Goal: Task Accomplishment & Management: Use online tool/utility

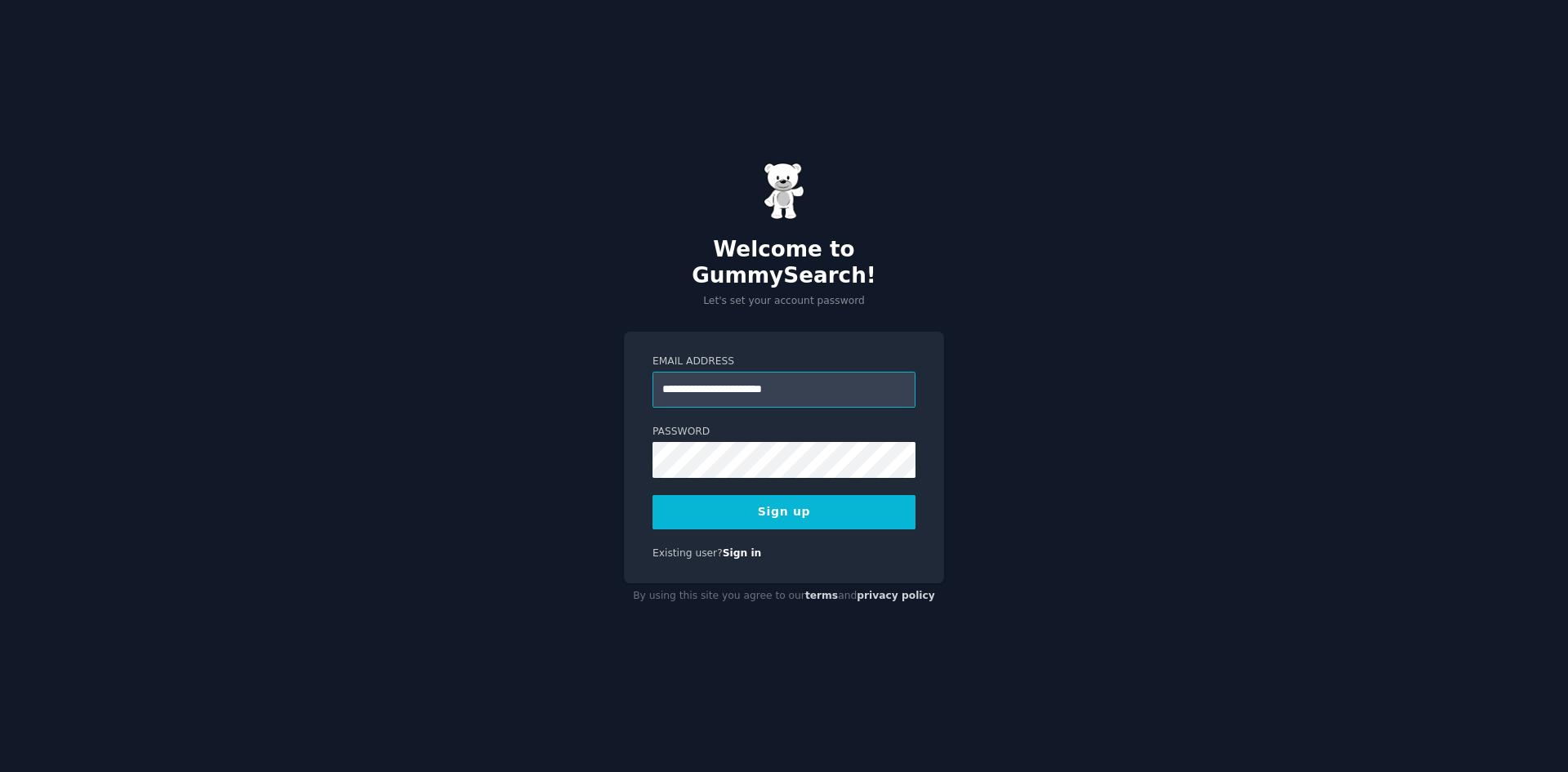
type input "**********"
click at [774, 502] on button "Sign up" at bounding box center [784, 511] width 262 height 35
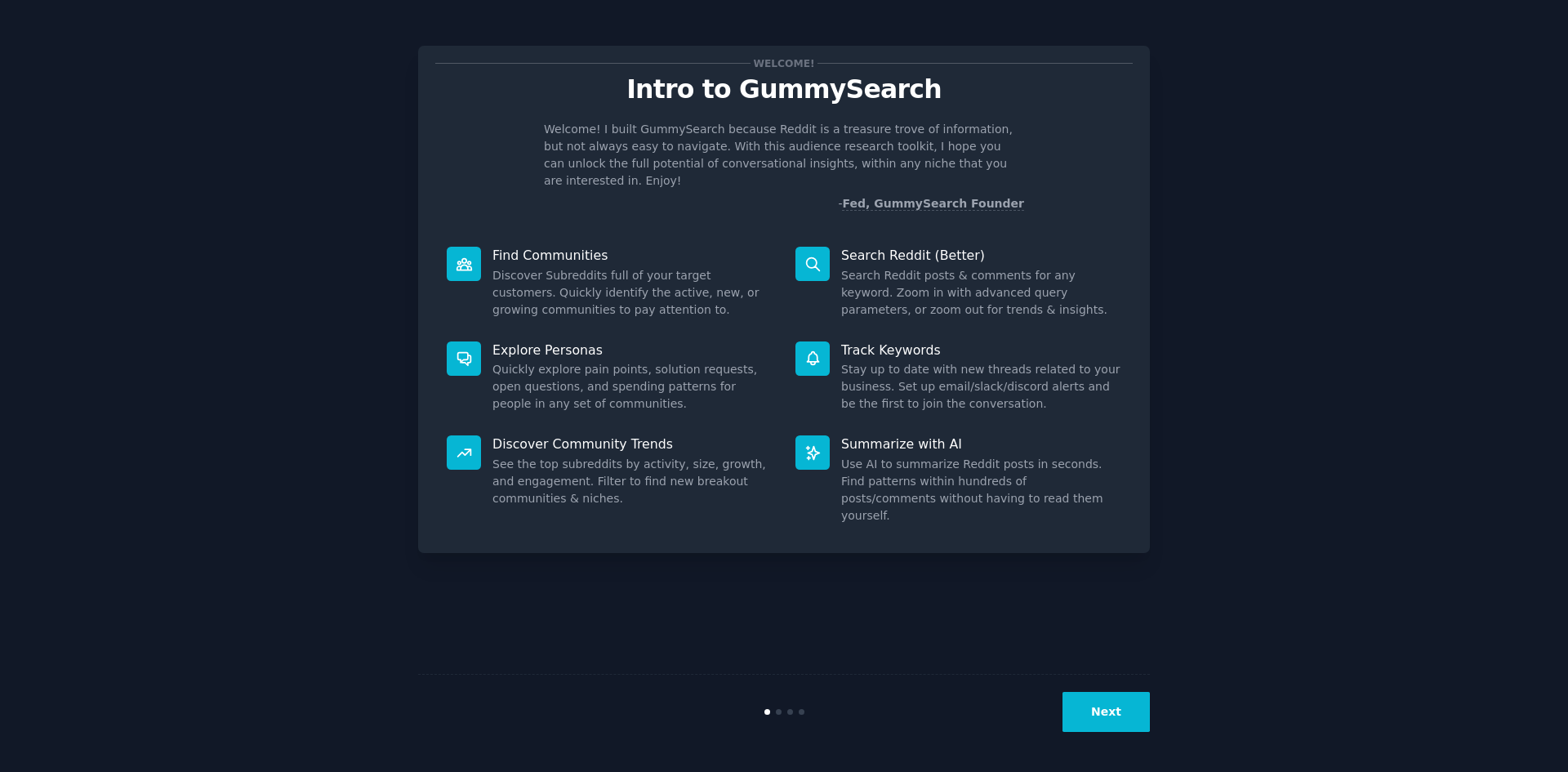
click at [1091, 711] on button "Next" at bounding box center [1105, 712] width 88 height 40
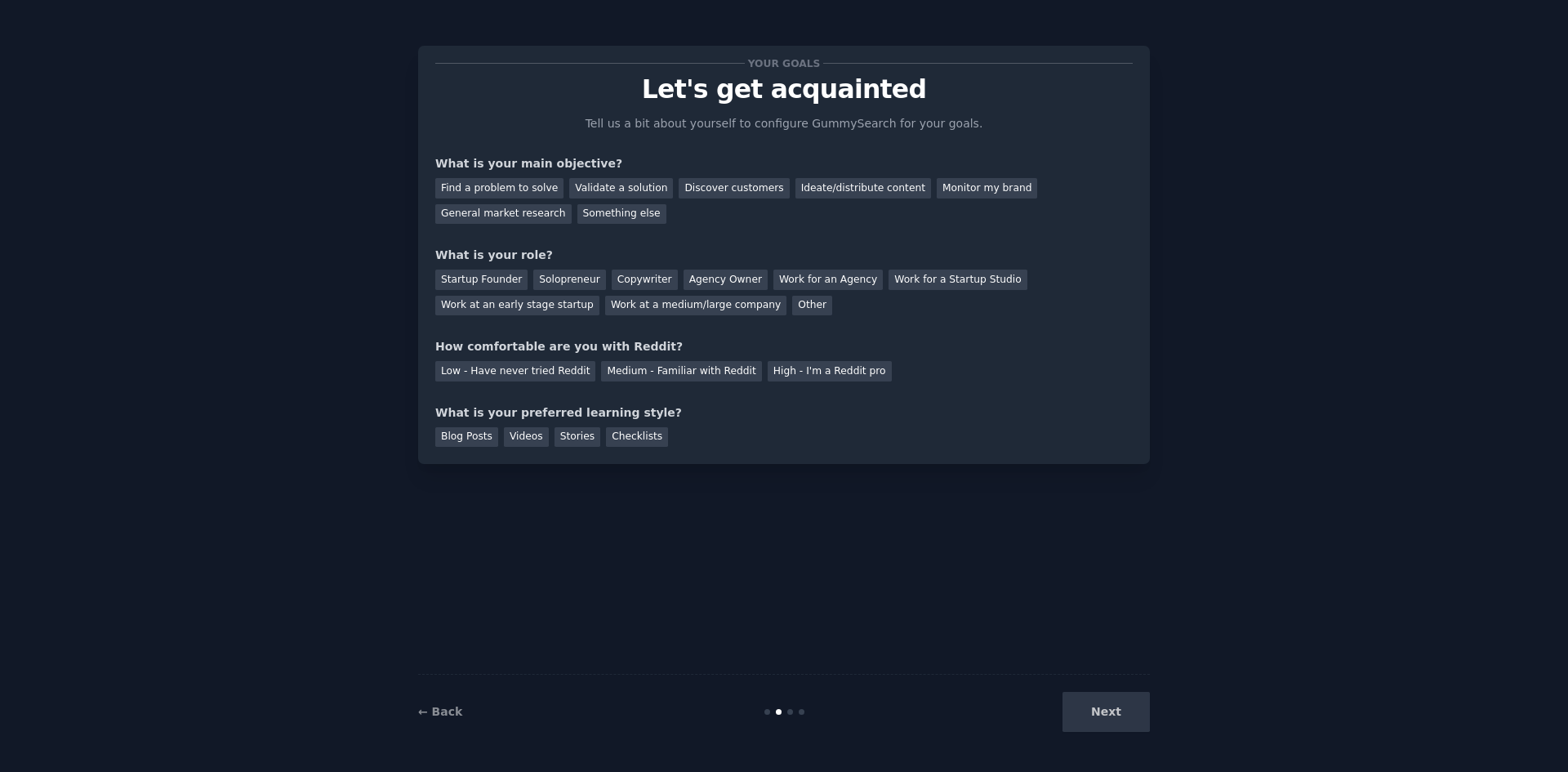
click at [1096, 711] on div "Next" at bounding box center [1027, 712] width 244 height 40
click at [1123, 719] on div "Next" at bounding box center [1027, 712] width 244 height 40
click at [721, 188] on div "Discover customers" at bounding box center [734, 188] width 111 height 21
click at [570, 278] on div "Solopreneur" at bounding box center [568, 279] width 72 height 21
click at [544, 380] on div "Low - Have never tried Reddit" at bounding box center [515, 371] width 160 height 21
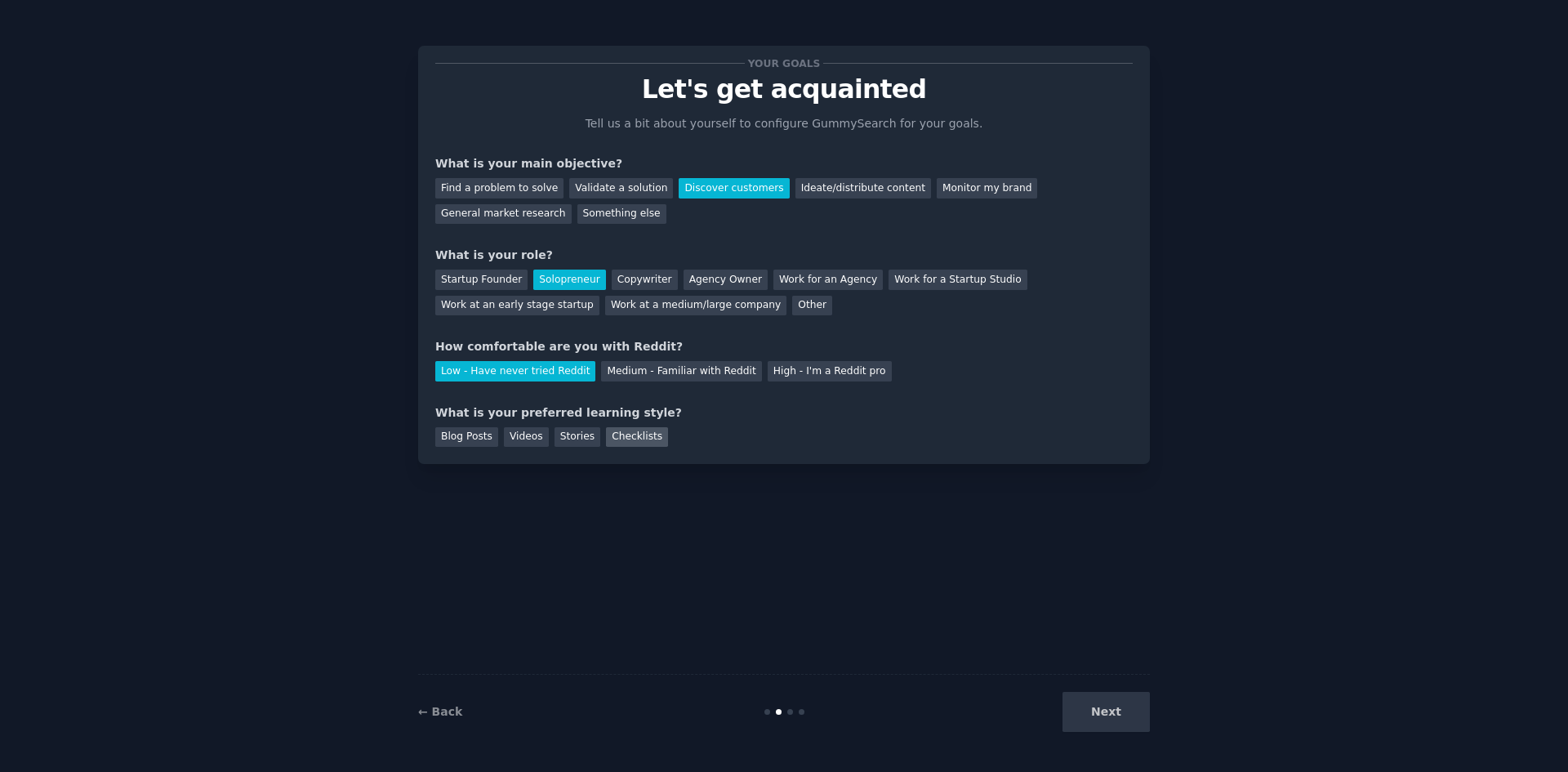
click at [608, 438] on div "Checklists" at bounding box center [636, 437] width 62 height 21
click at [1109, 723] on button "Next" at bounding box center [1105, 712] width 88 height 40
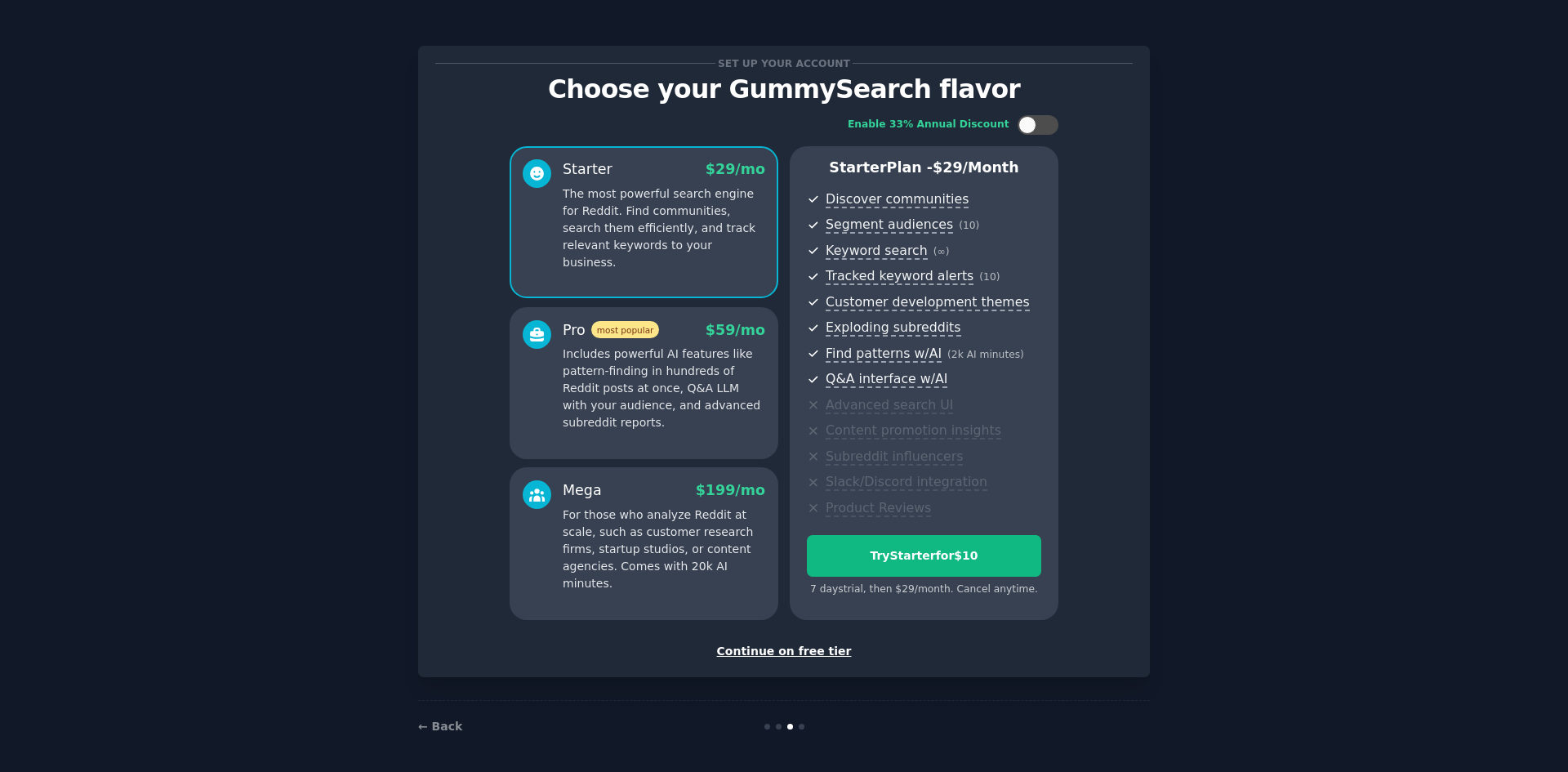
click at [795, 653] on div "Continue on free tier" at bounding box center [784, 651] width 698 height 17
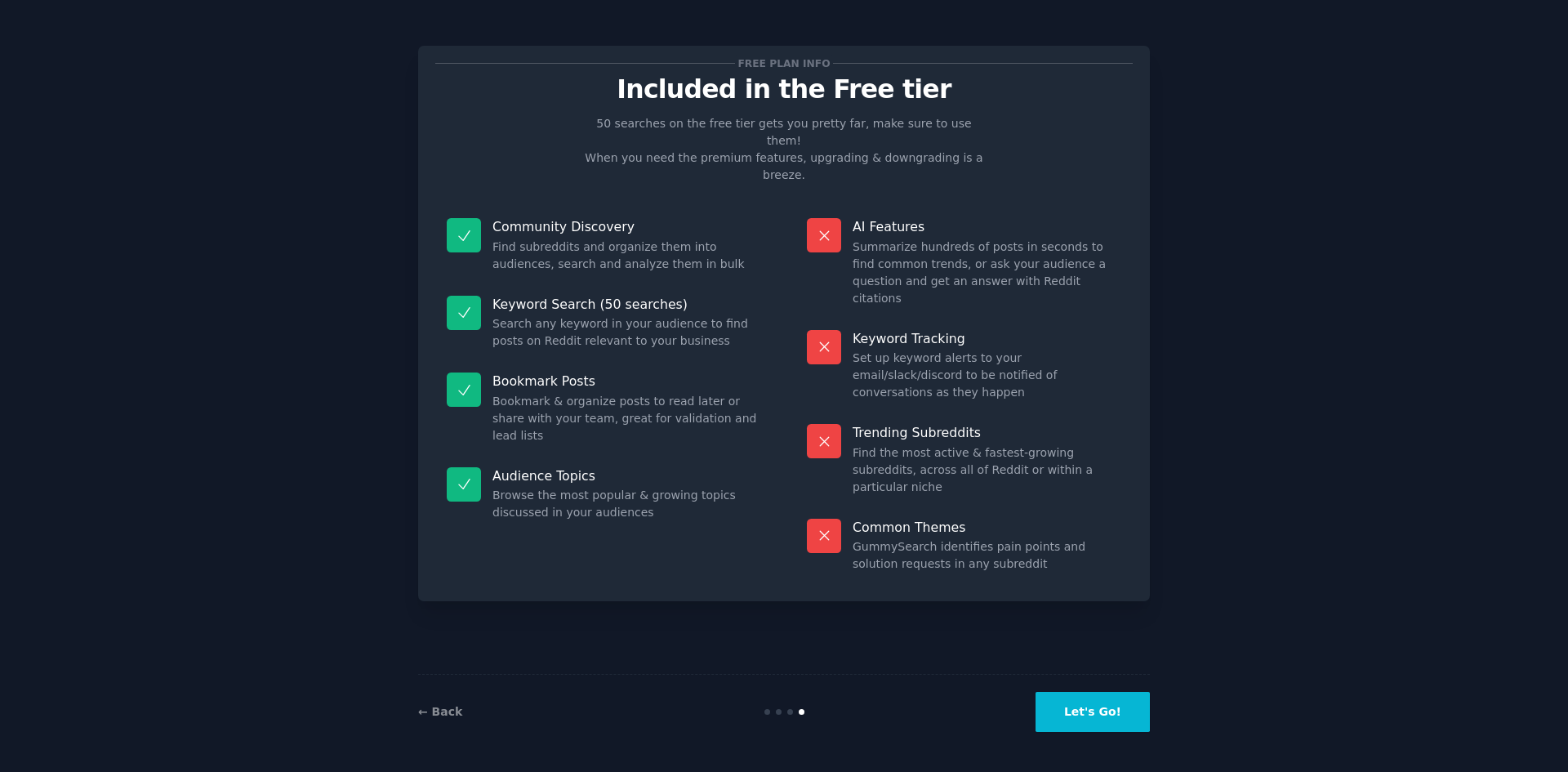
click at [1082, 717] on button "Let's Go!" at bounding box center [1092, 712] width 114 height 40
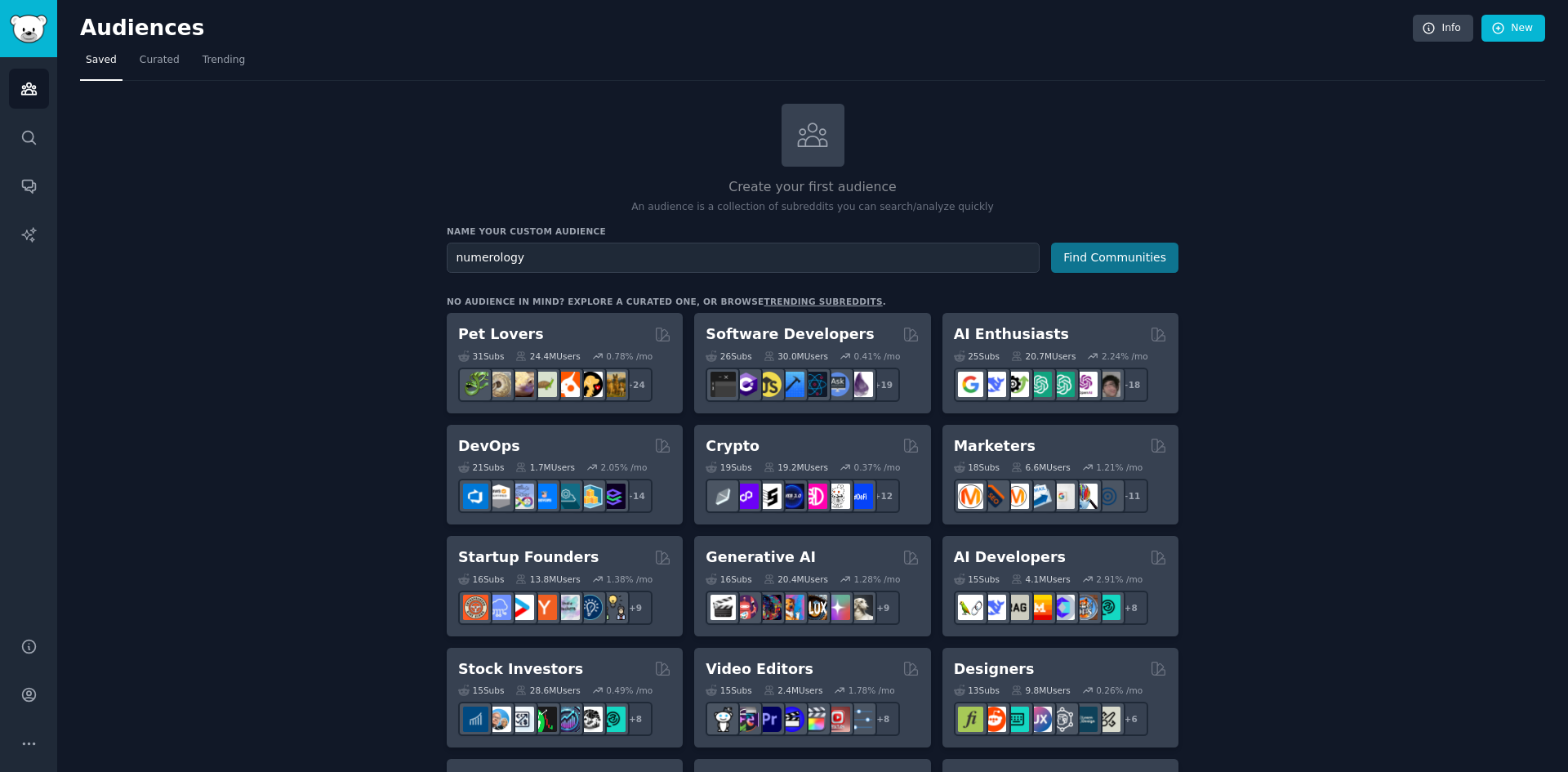
type input "numerology"
click at [1083, 264] on button "Find Communities" at bounding box center [1114, 258] width 127 height 31
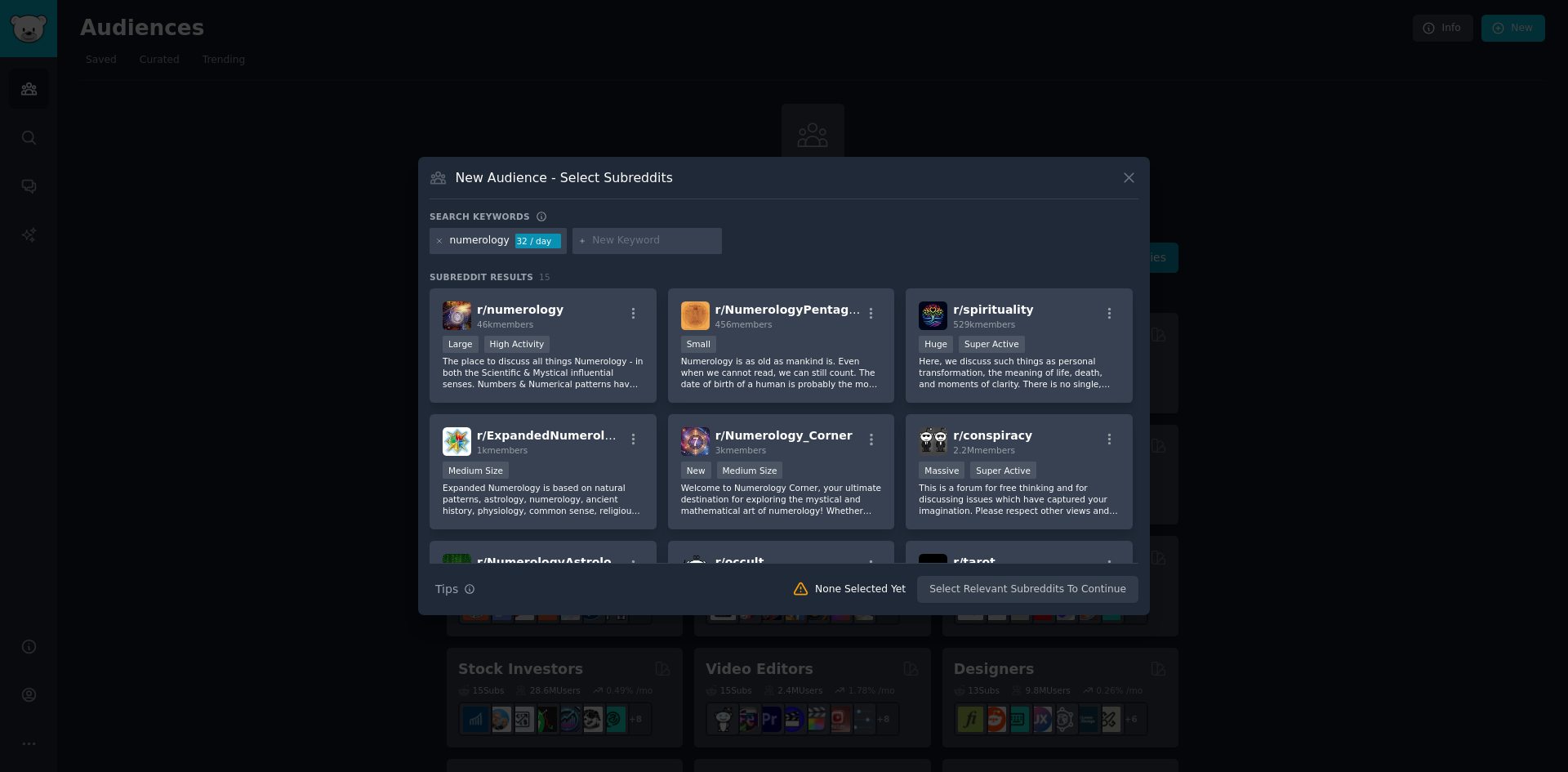
click at [1133, 176] on icon at bounding box center [1128, 177] width 17 height 17
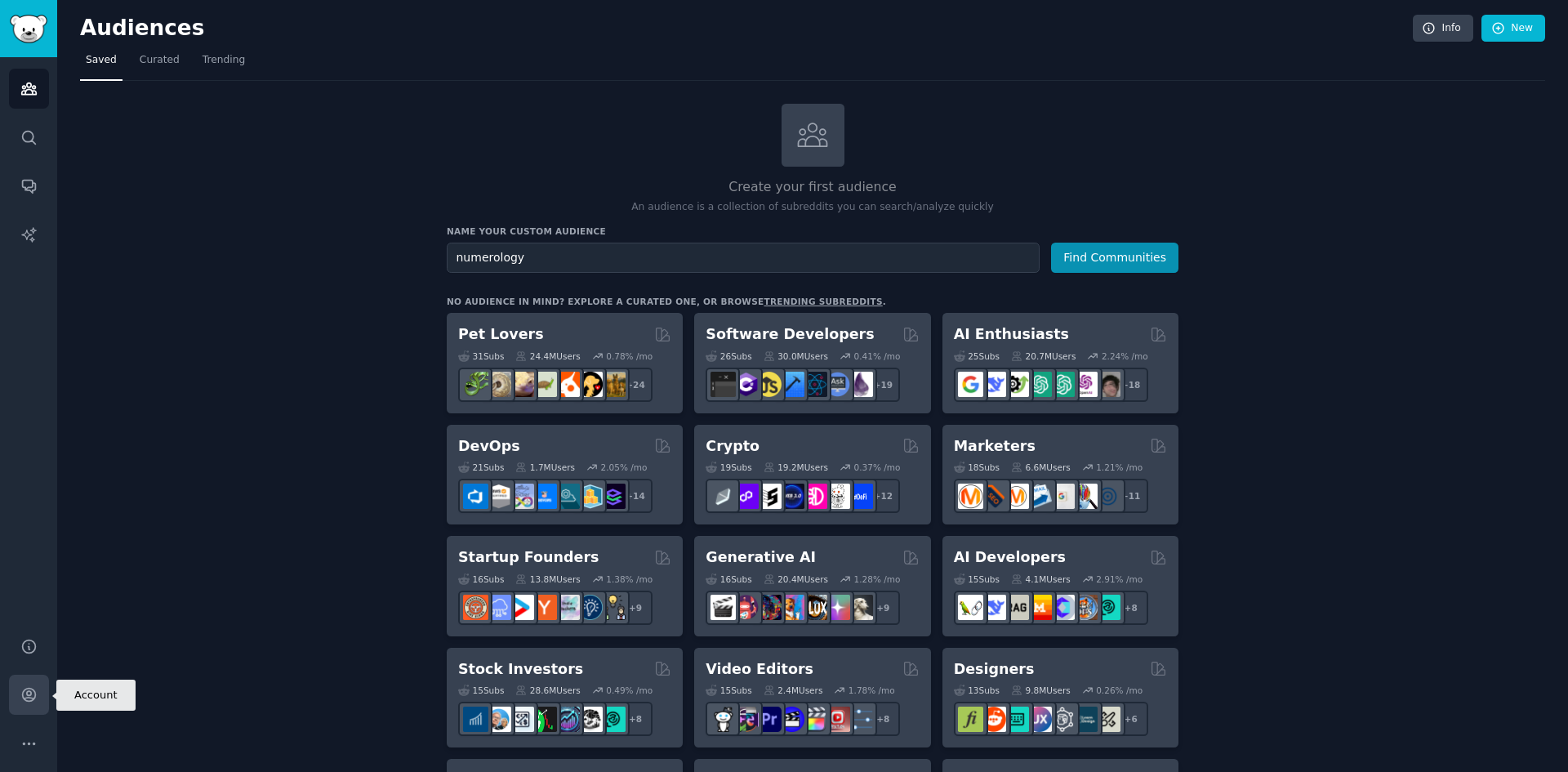
click at [26, 694] on icon "Sidebar" at bounding box center [28, 695] width 13 height 13
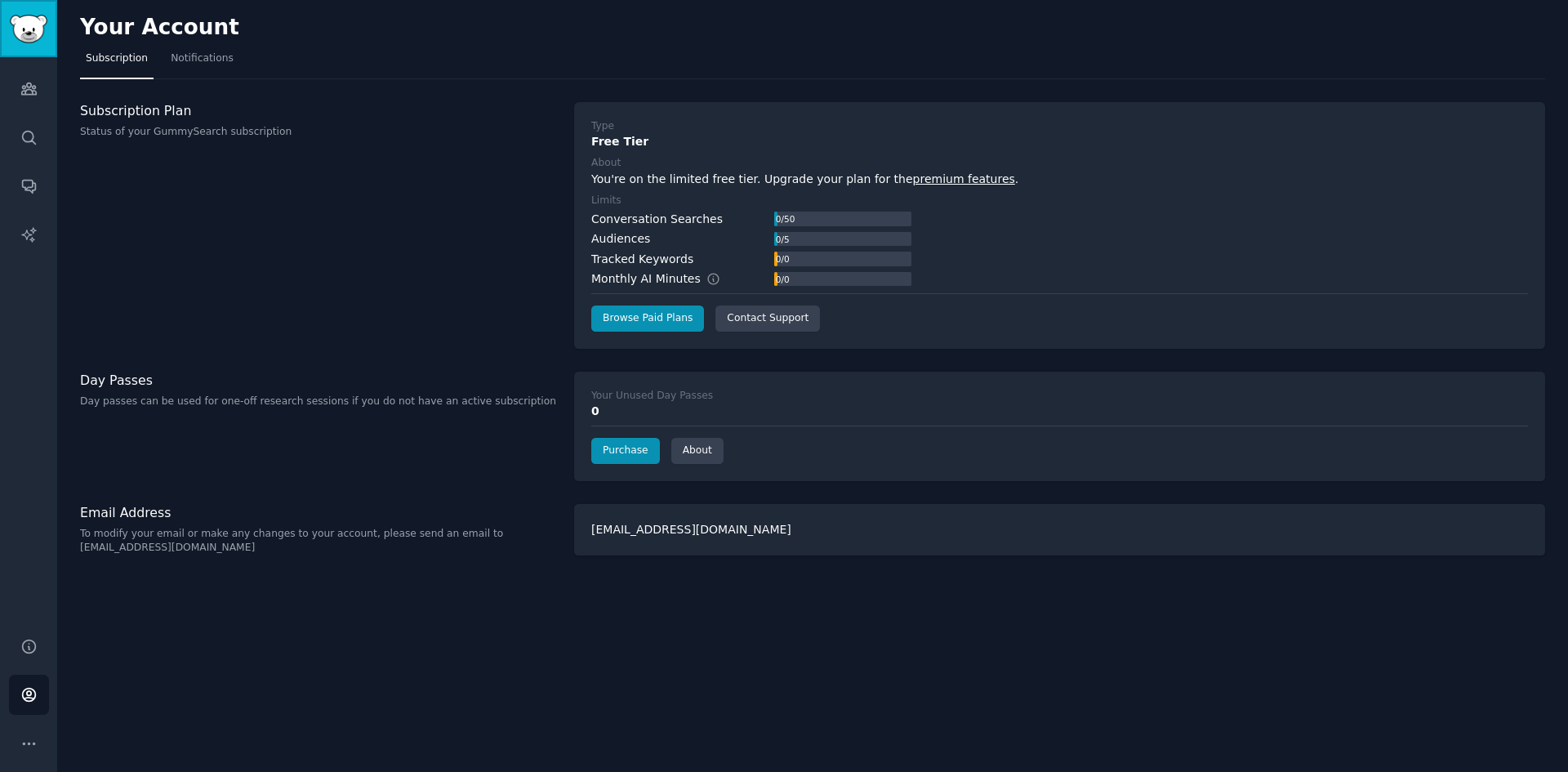
click at [30, 38] on img "Sidebar" at bounding box center [29, 29] width 37 height 29
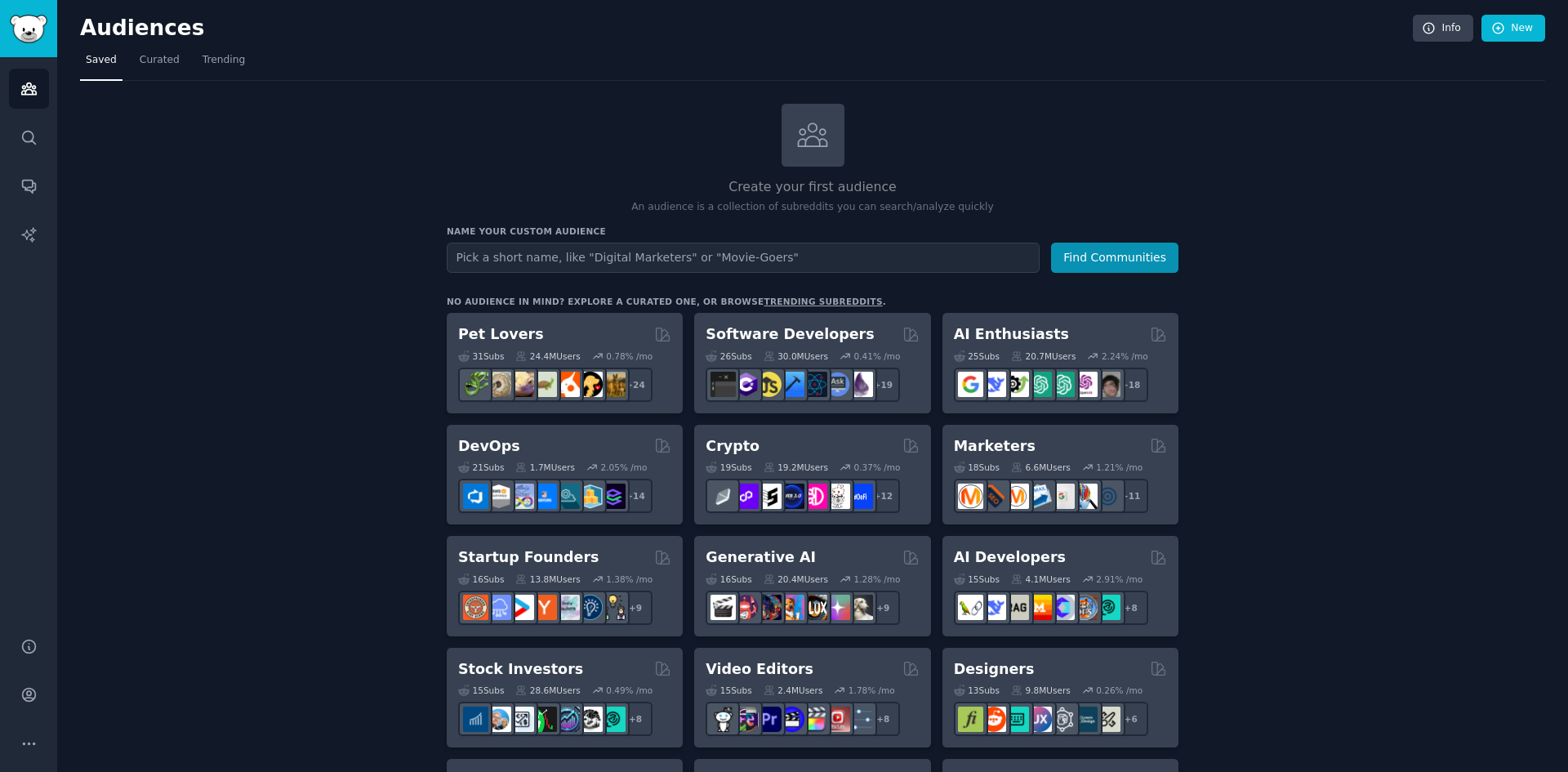
click at [802, 253] on input "text" at bounding box center [743, 258] width 593 height 31
click at [1102, 255] on button "Find Communities" at bounding box center [1114, 258] width 127 height 31
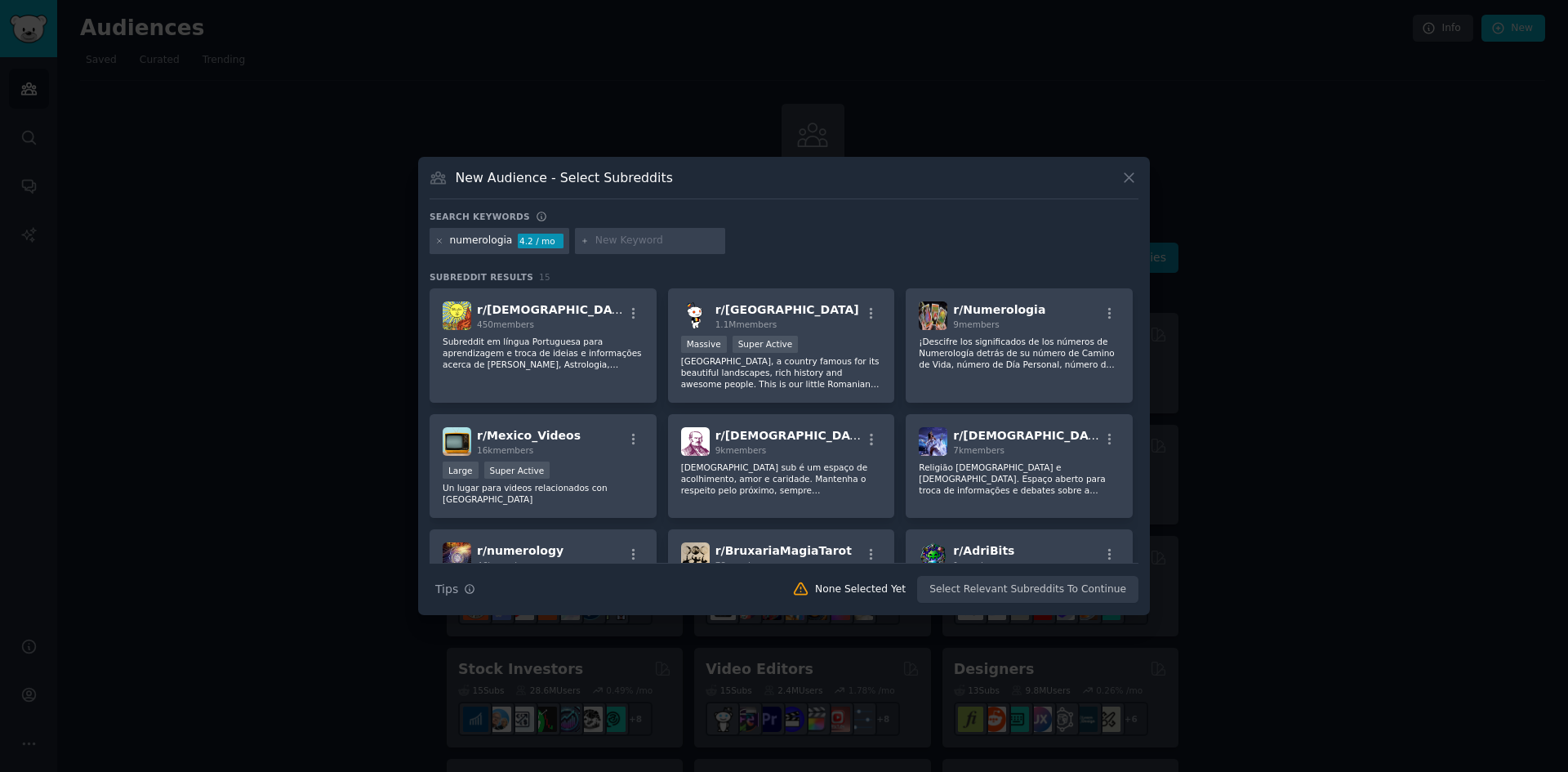
click at [1122, 177] on icon at bounding box center [1128, 177] width 17 height 17
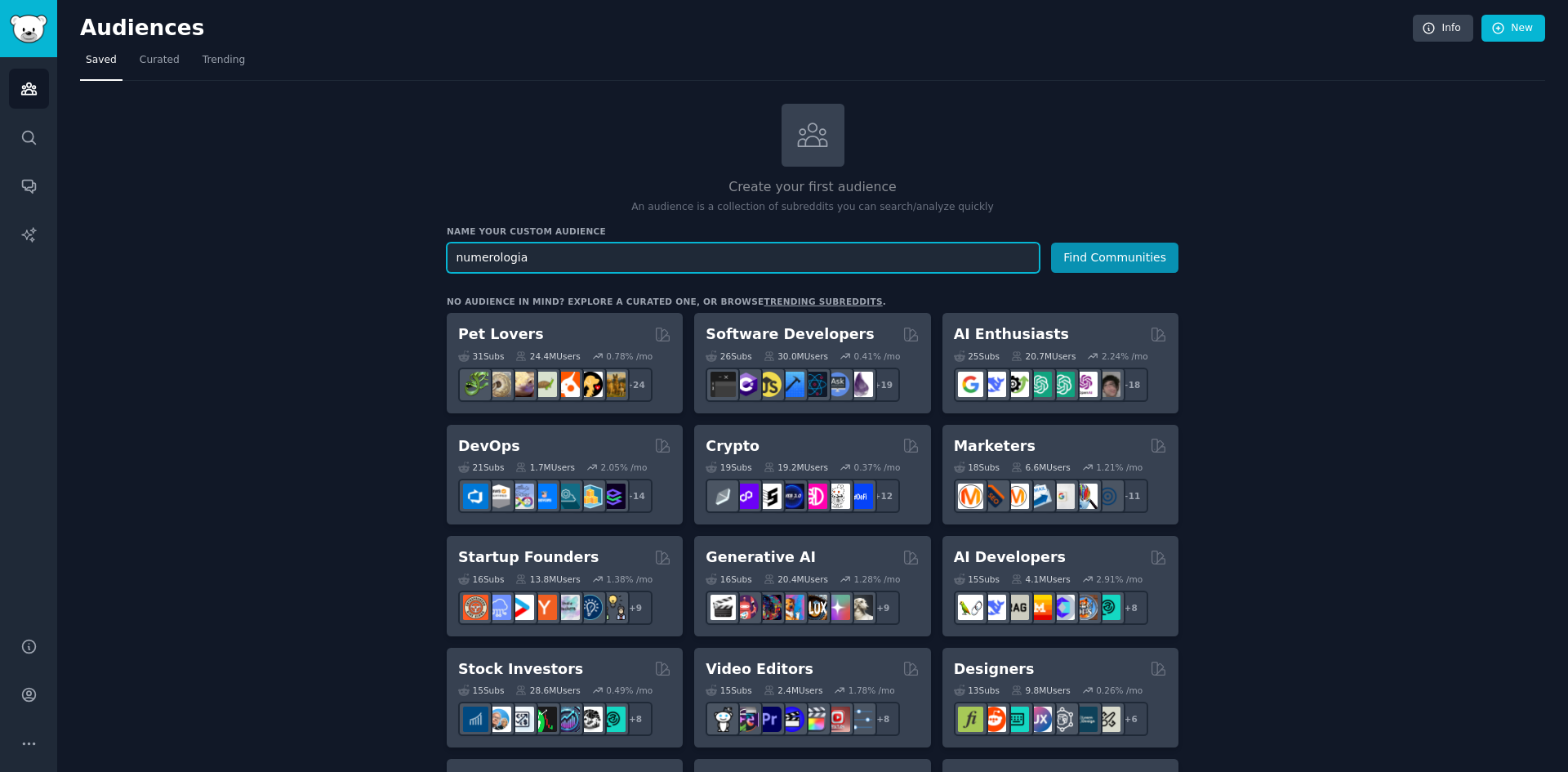
click at [589, 253] on input "numerologia" at bounding box center [743, 258] width 593 height 31
type input "numerologia brasil"
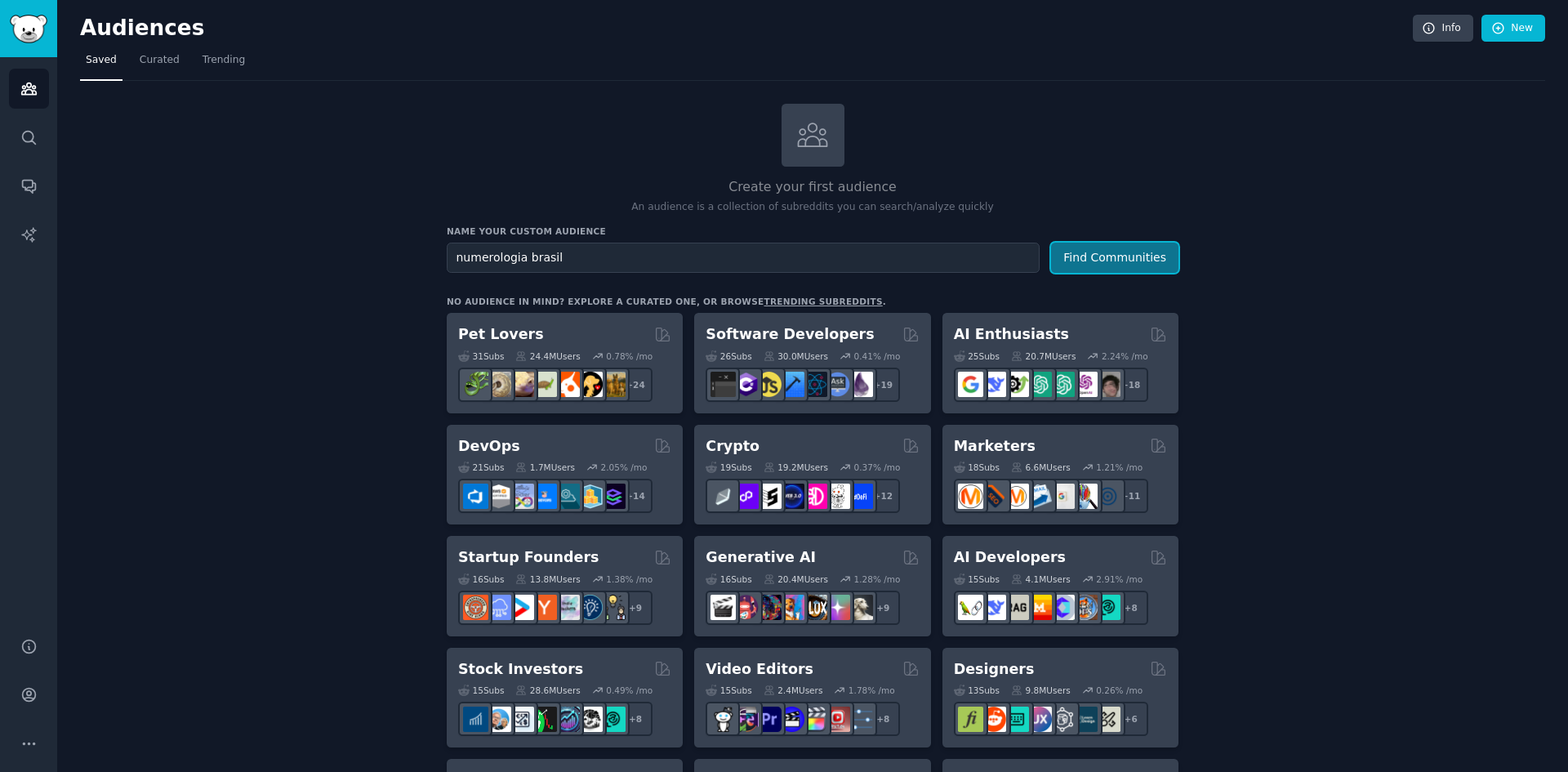
click at [1166, 252] on button "Find Communities" at bounding box center [1114, 258] width 127 height 31
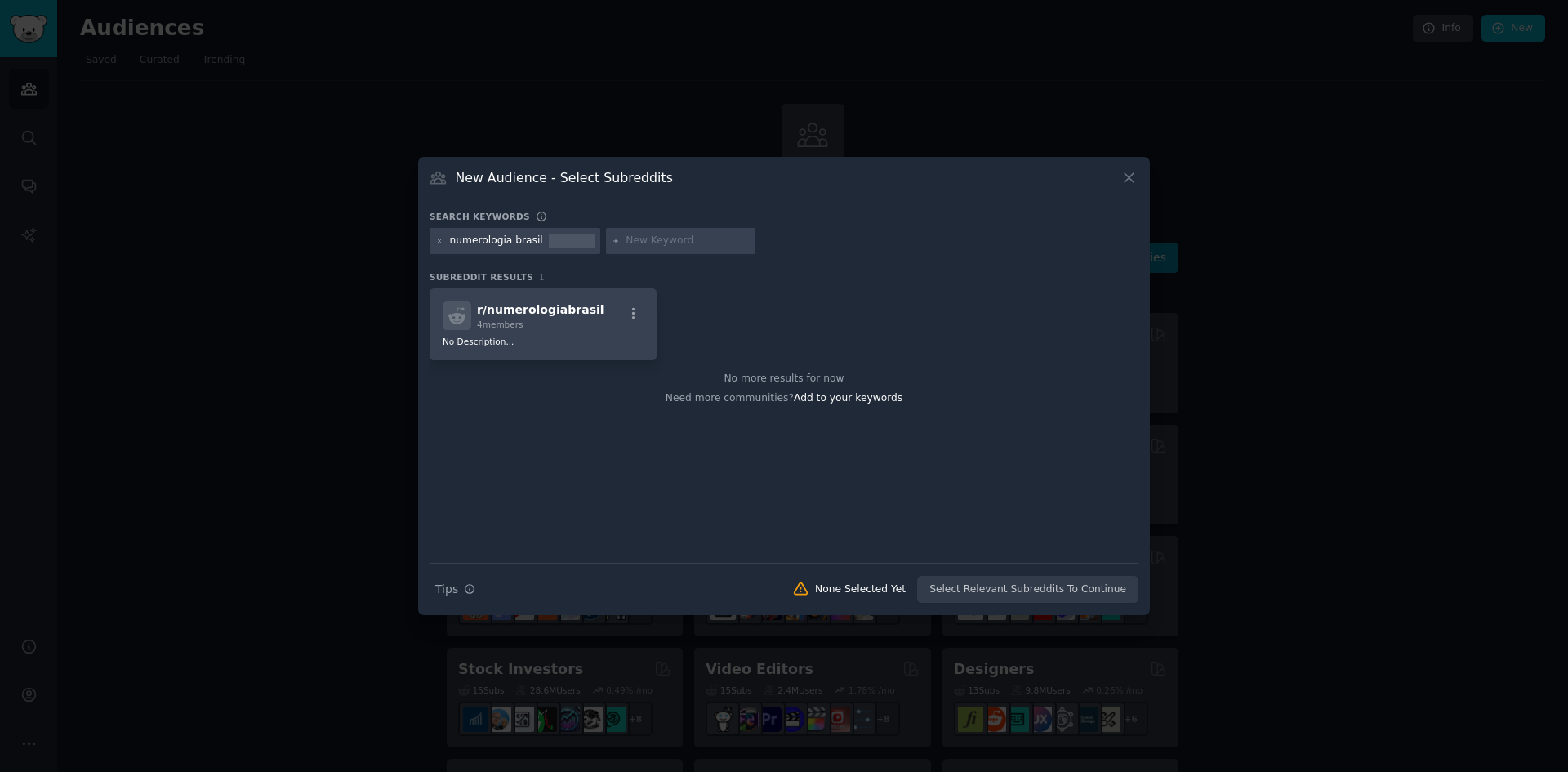
click at [1137, 177] on icon at bounding box center [1128, 177] width 17 height 17
